Goal: Task Accomplishment & Management: Manage account settings

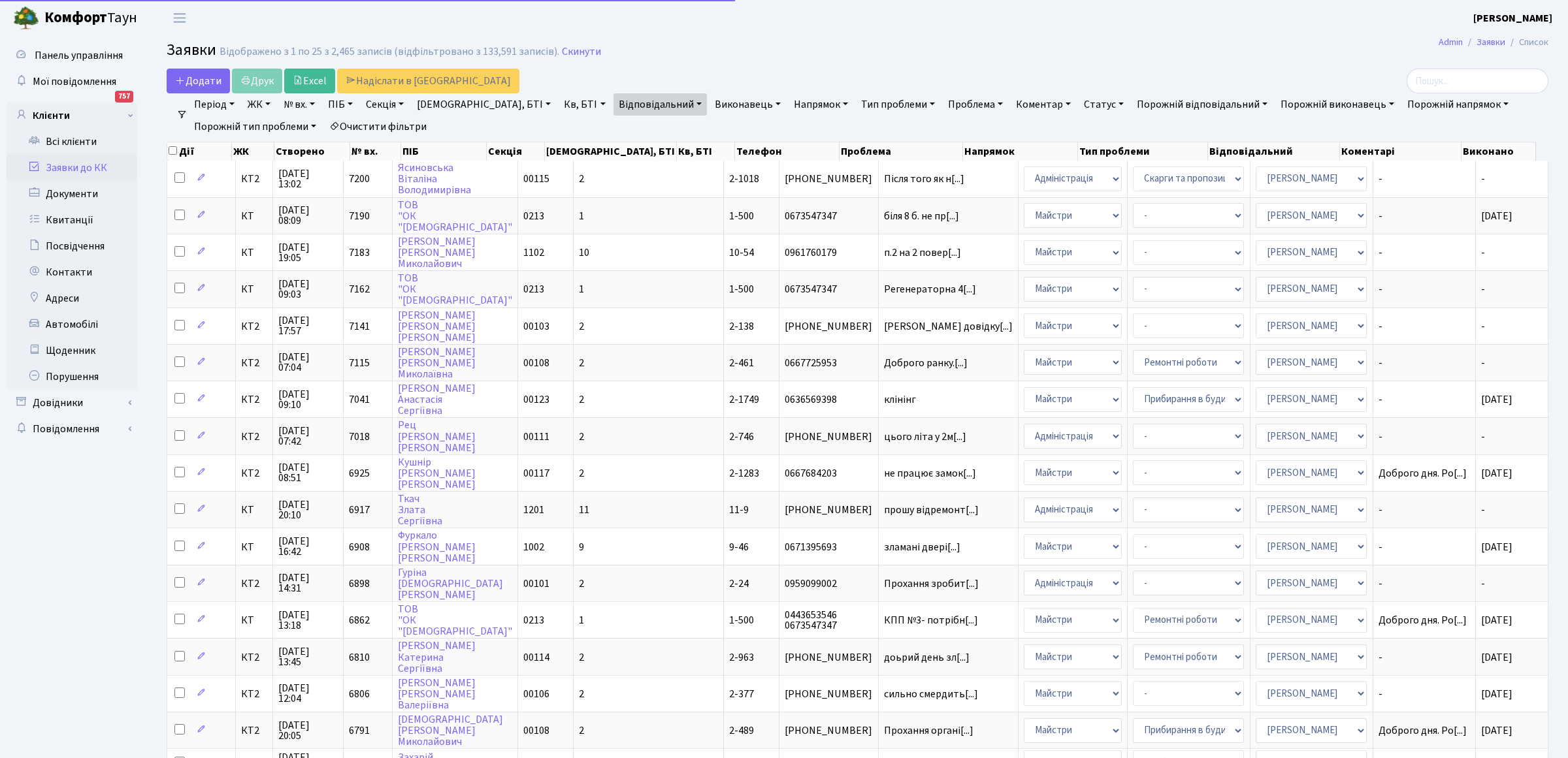
select select "25"
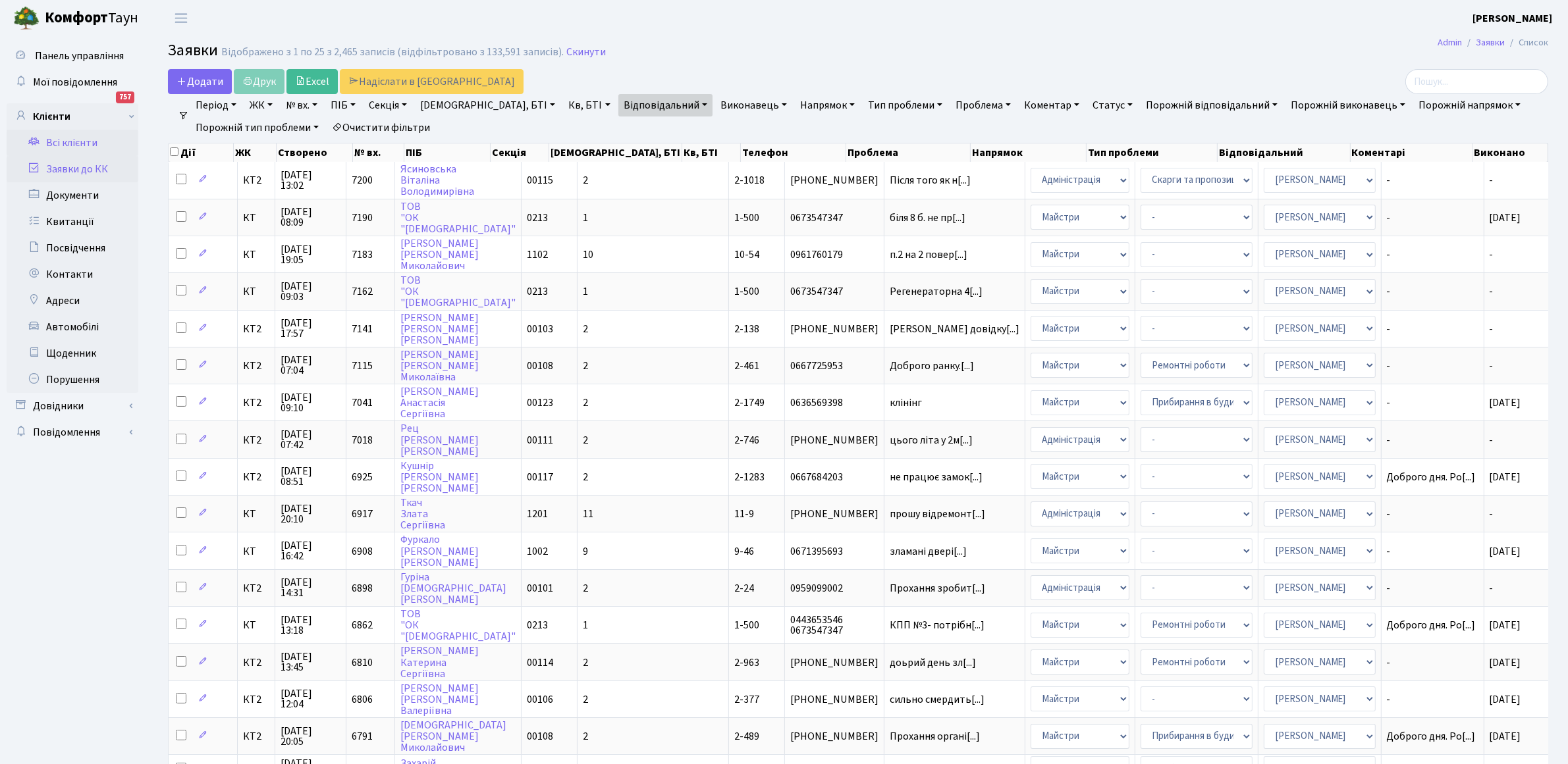
click at [57, 143] on link "Всі клієнти" at bounding box center [73, 143] width 132 height 26
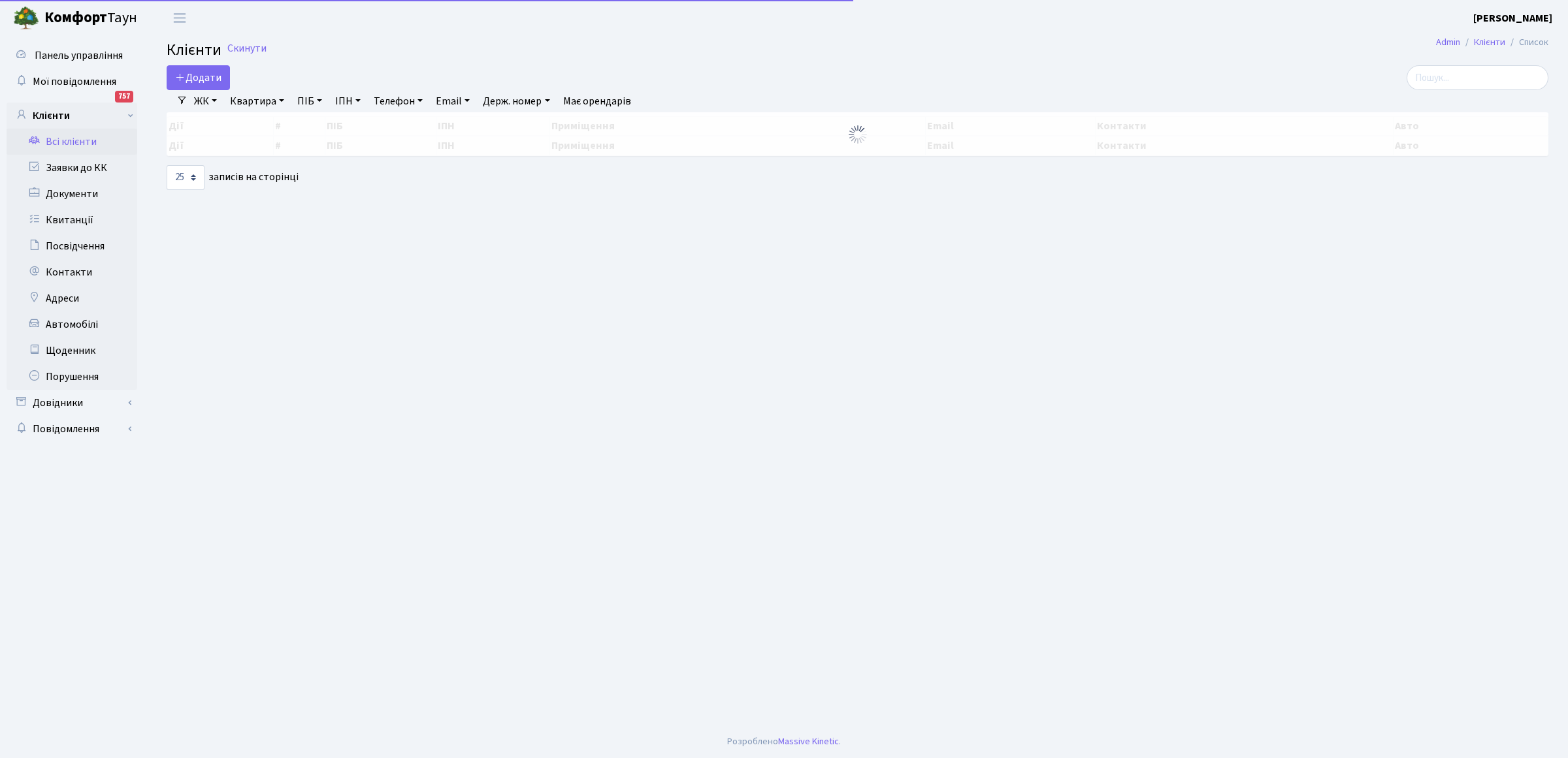
select select "25"
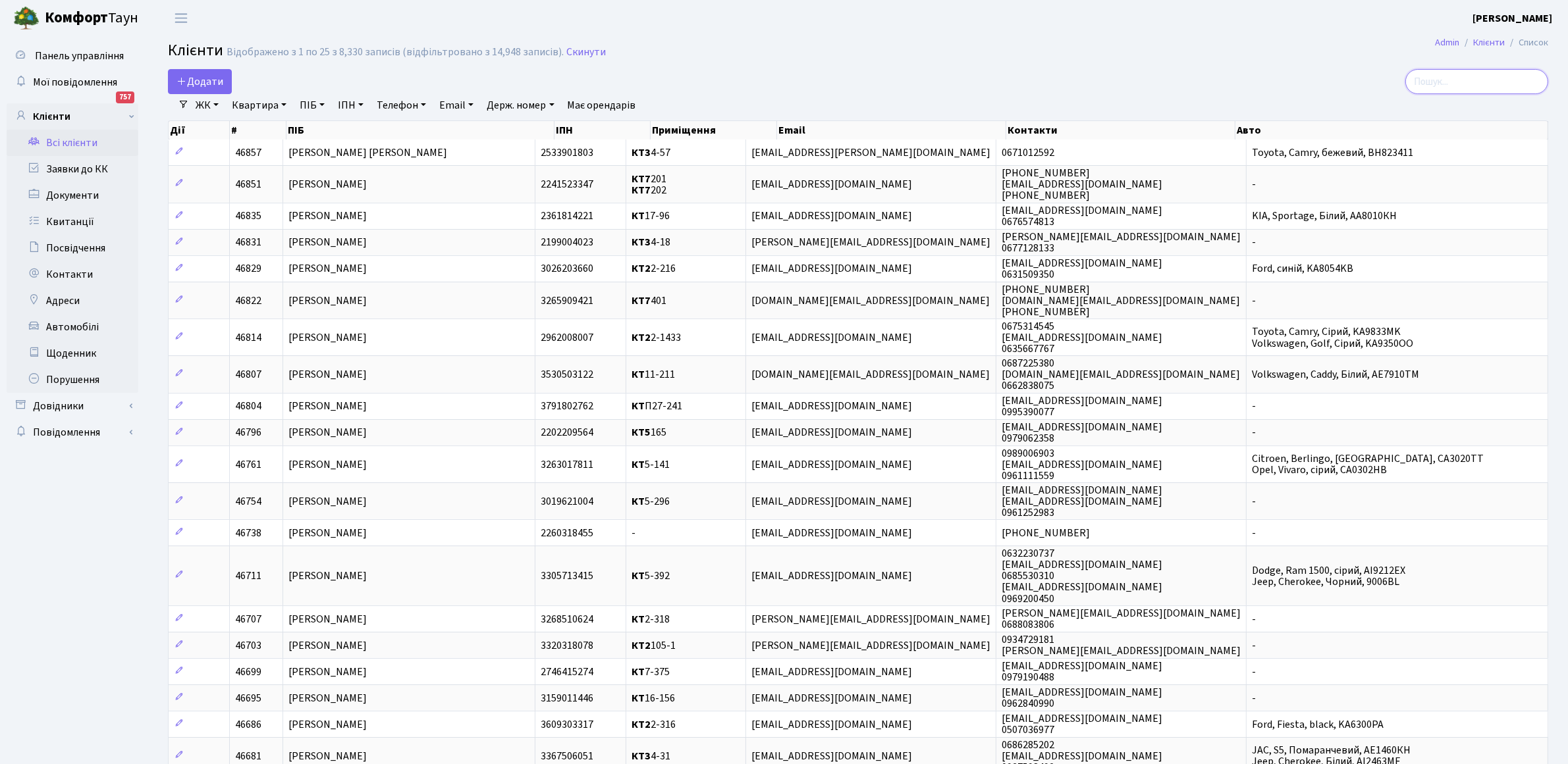
click at [1433, 80] on input "search" at bounding box center [1476, 81] width 143 height 25
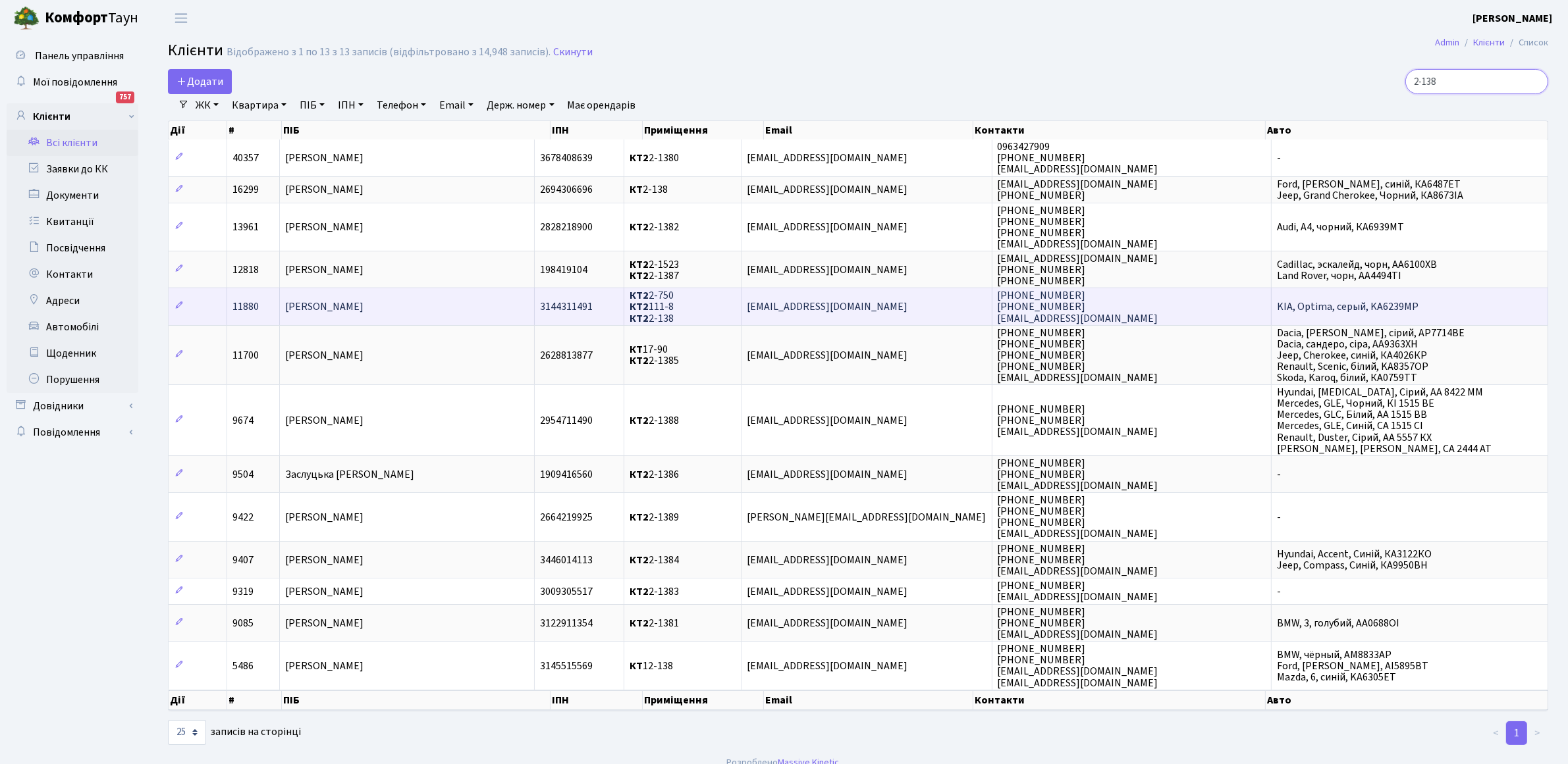
type input "2-138"
click at [774, 314] on td "kievestrade@gmail.com" at bounding box center [867, 306] width 250 height 37
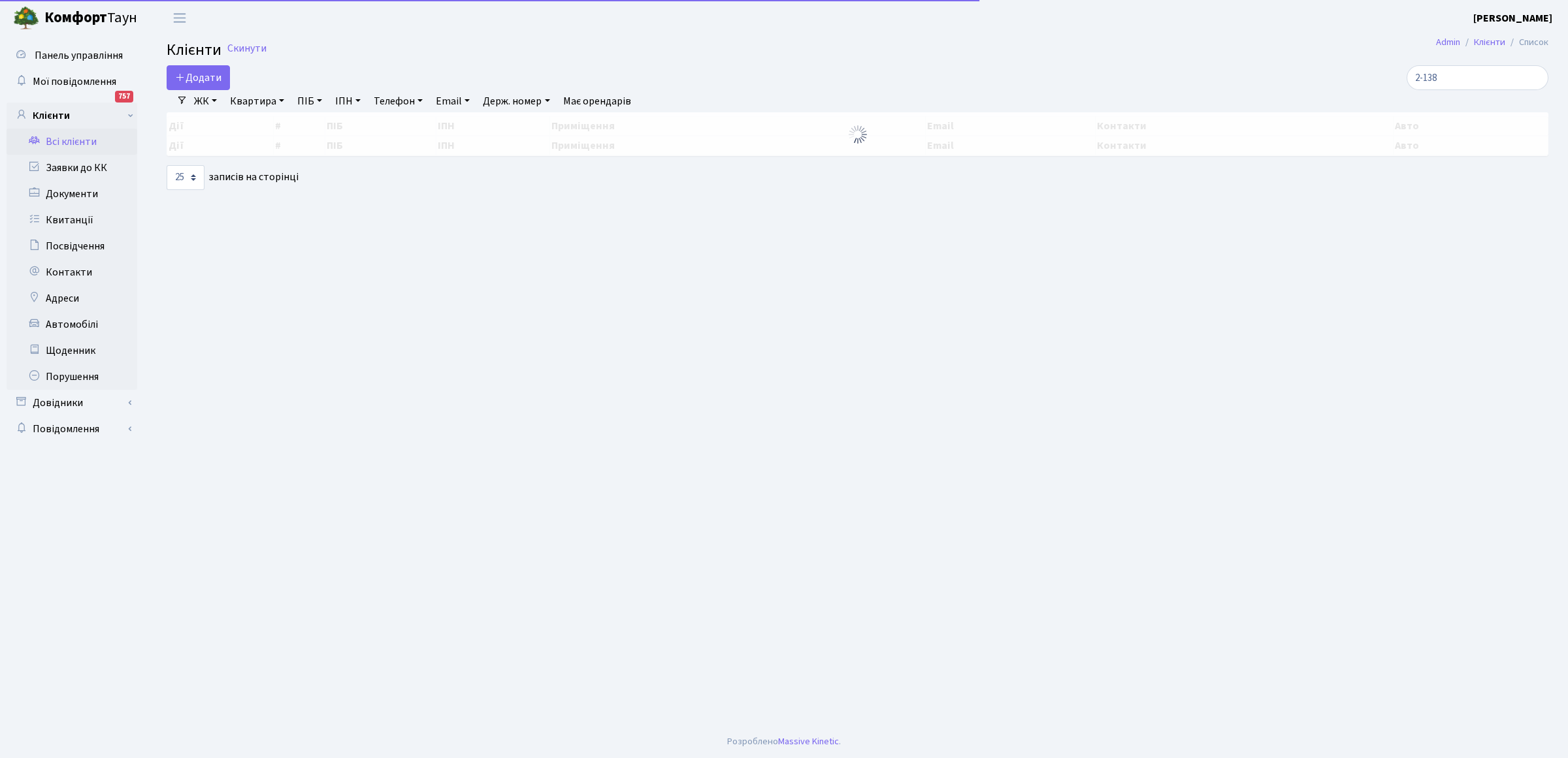
select select "25"
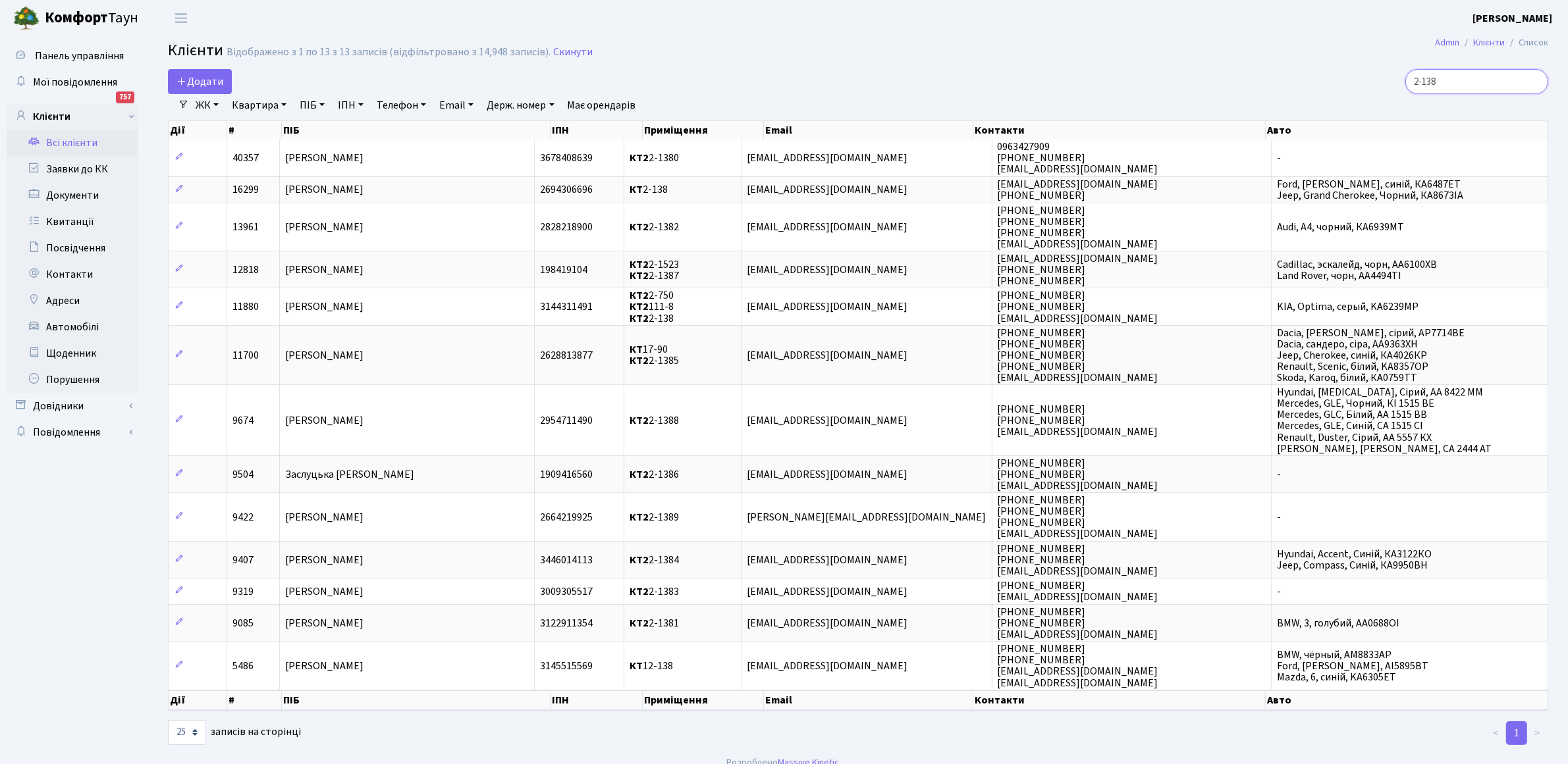
click at [1456, 81] on input "2-138" at bounding box center [1476, 81] width 143 height 25
type input "2"
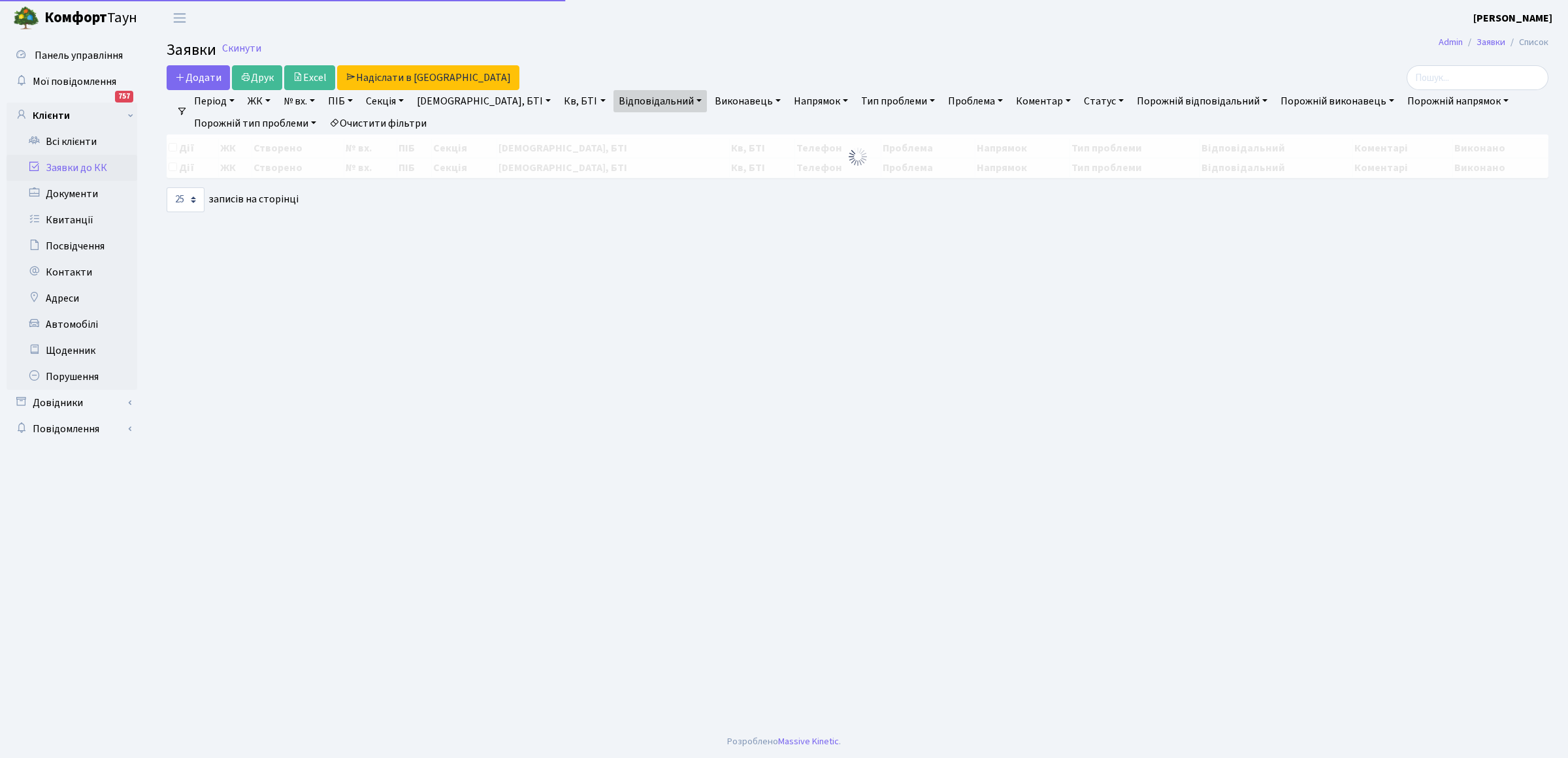
select select "25"
